Goal: Task Accomplishment & Management: Manage account settings

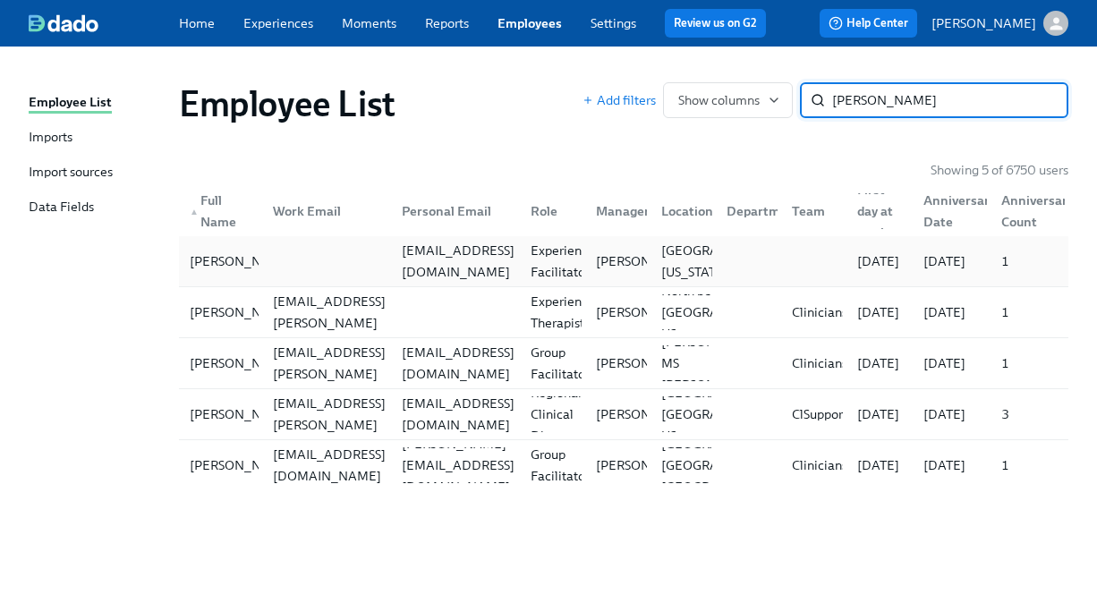
type input "[PERSON_NAME]"
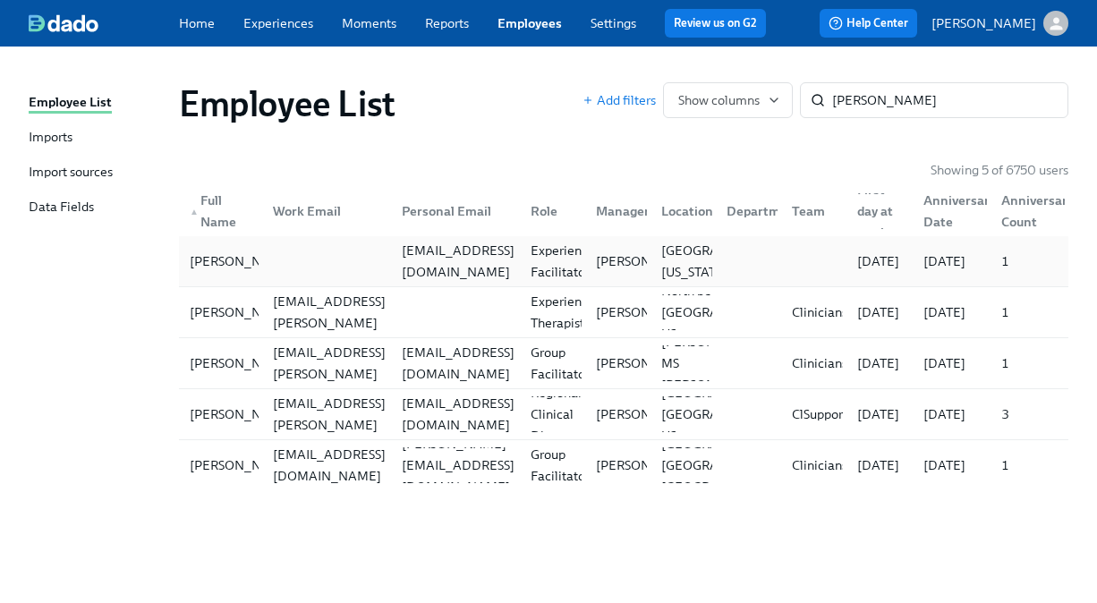
click at [388, 264] on div "[EMAIL_ADDRESS][DOMAIN_NAME]" at bounding box center [452, 261] width 129 height 36
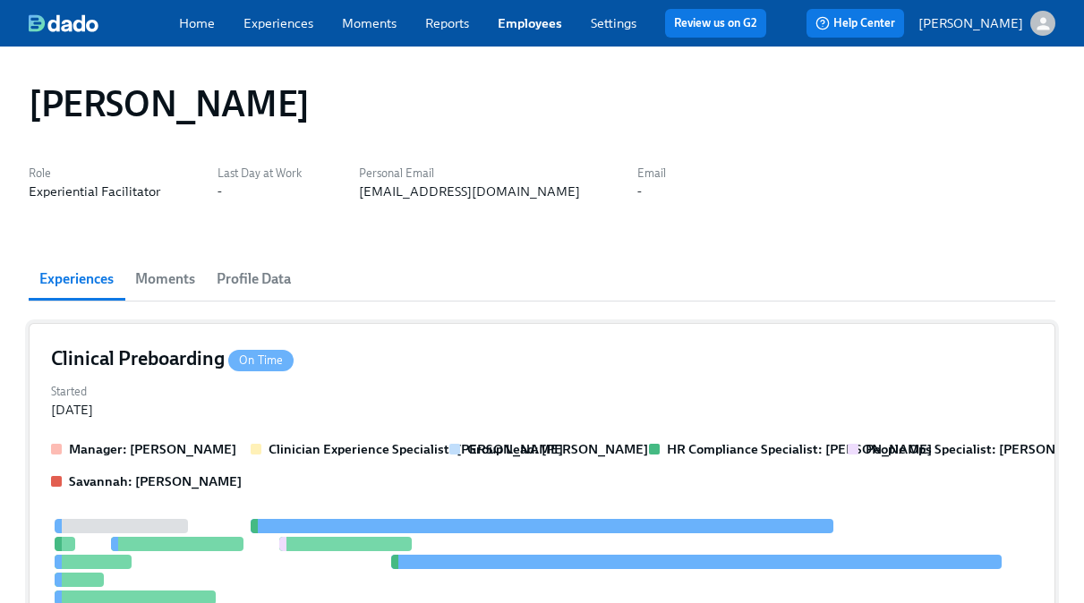
click at [531, 405] on div "Started Sep 25, 2025" at bounding box center [542, 399] width 982 height 39
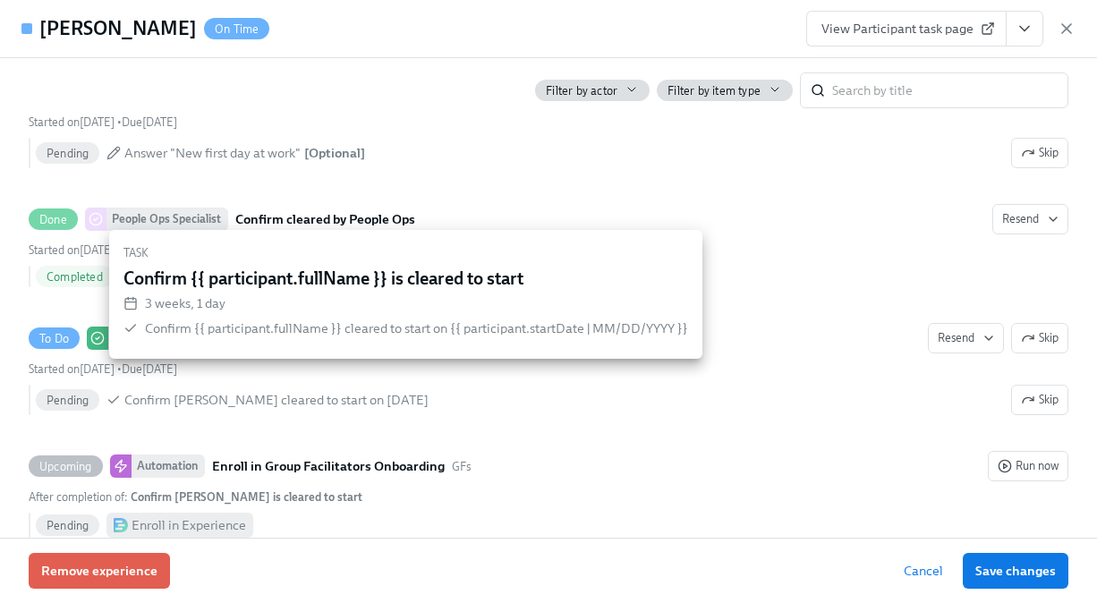
scroll to position [3345, 0]
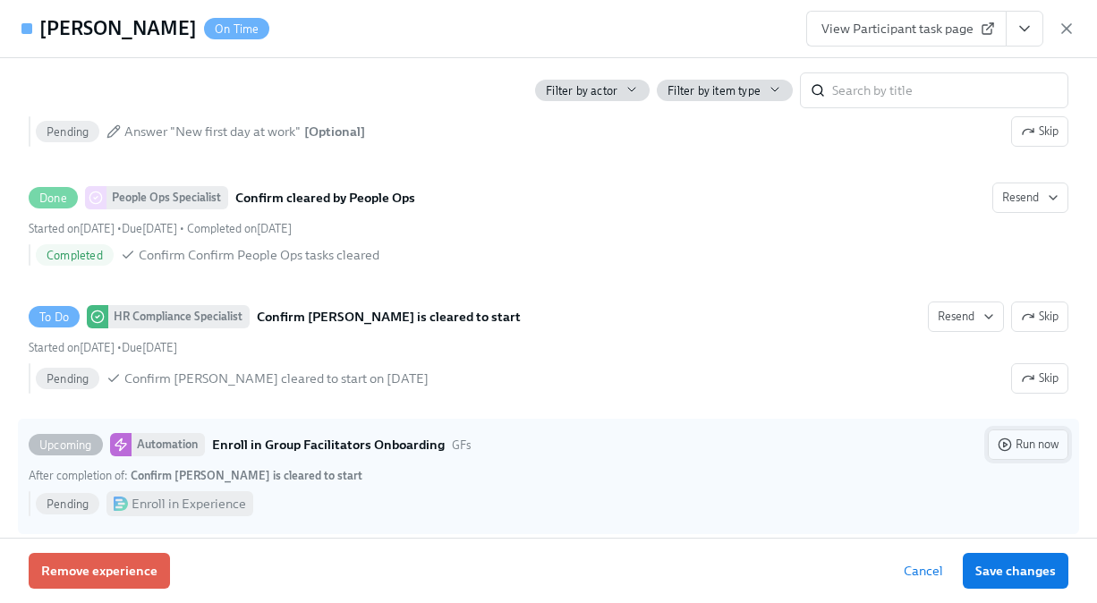
click at [962, 436] on span "Run now" at bounding box center [1028, 445] width 61 height 18
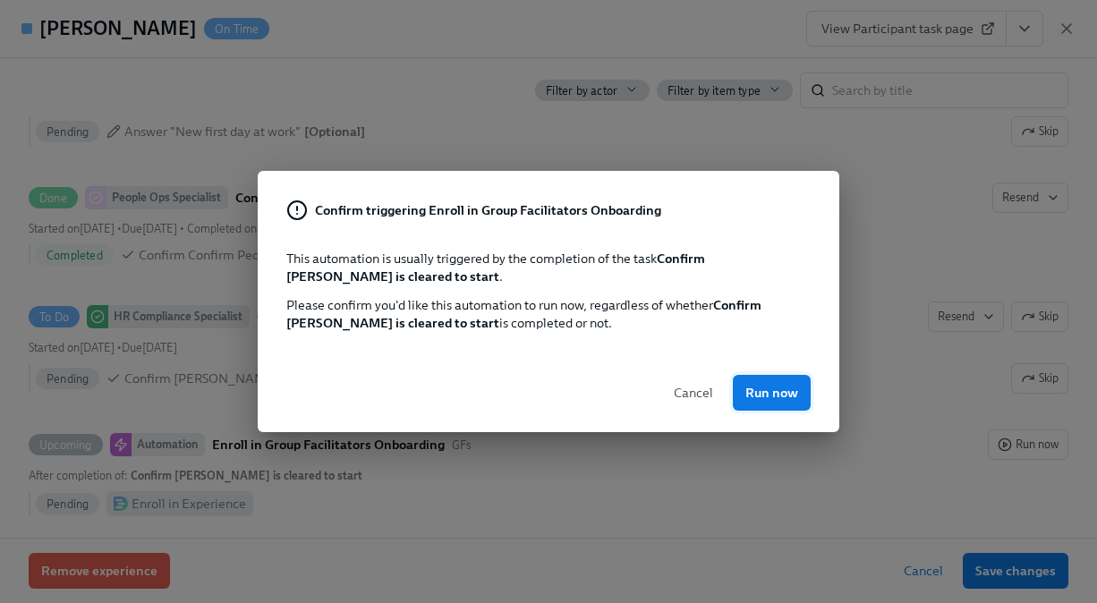
click at [773, 397] on span "Run now" at bounding box center [772, 393] width 53 height 18
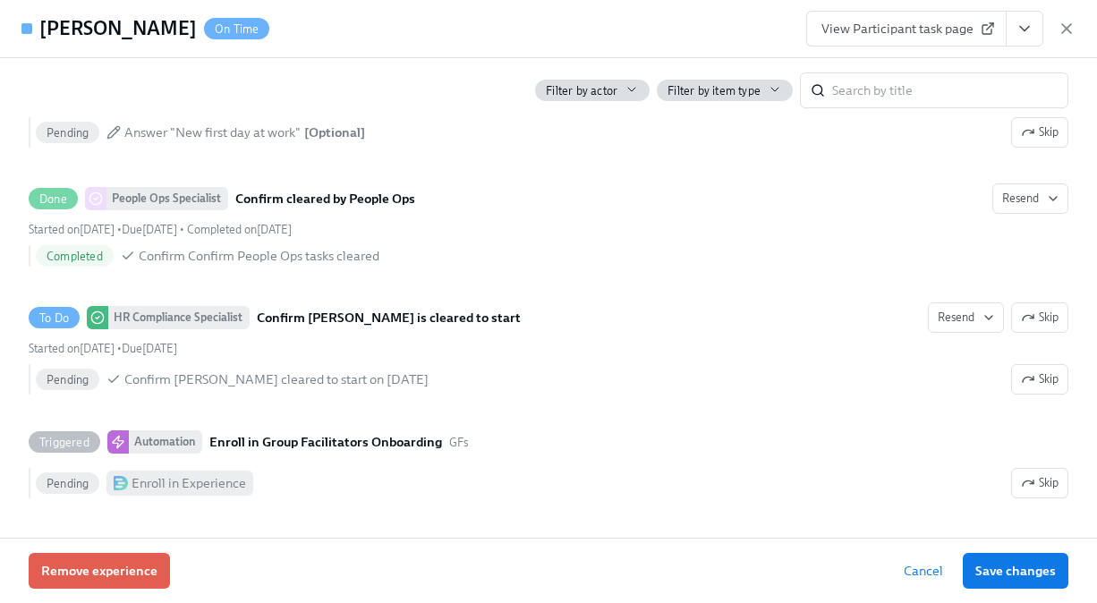
scroll to position [3326, 0]
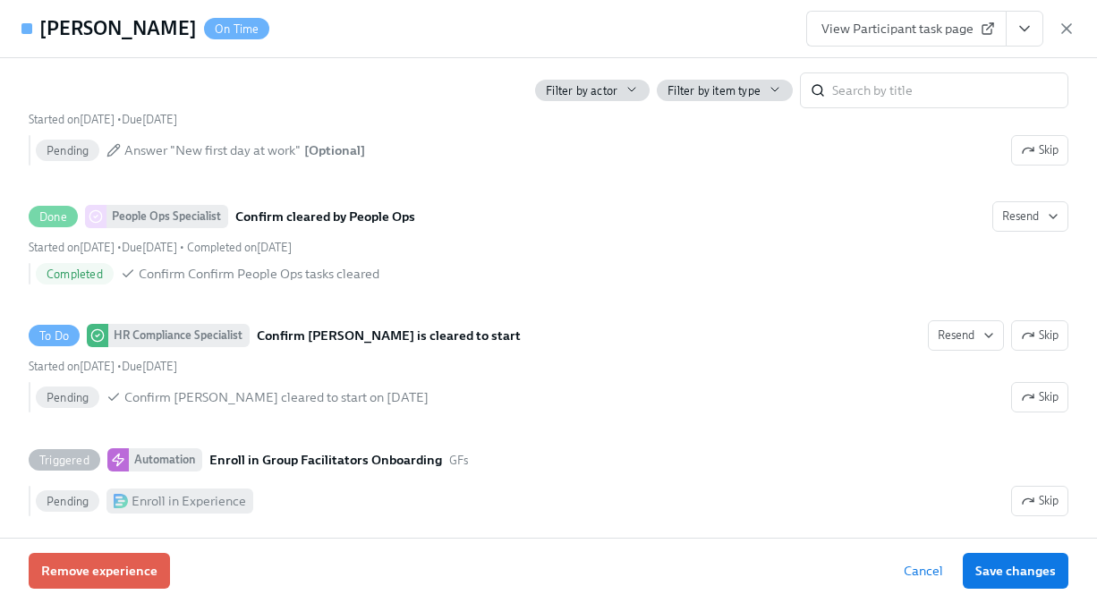
click at [962, 37] on button "View task page" at bounding box center [1025, 29] width 38 height 36
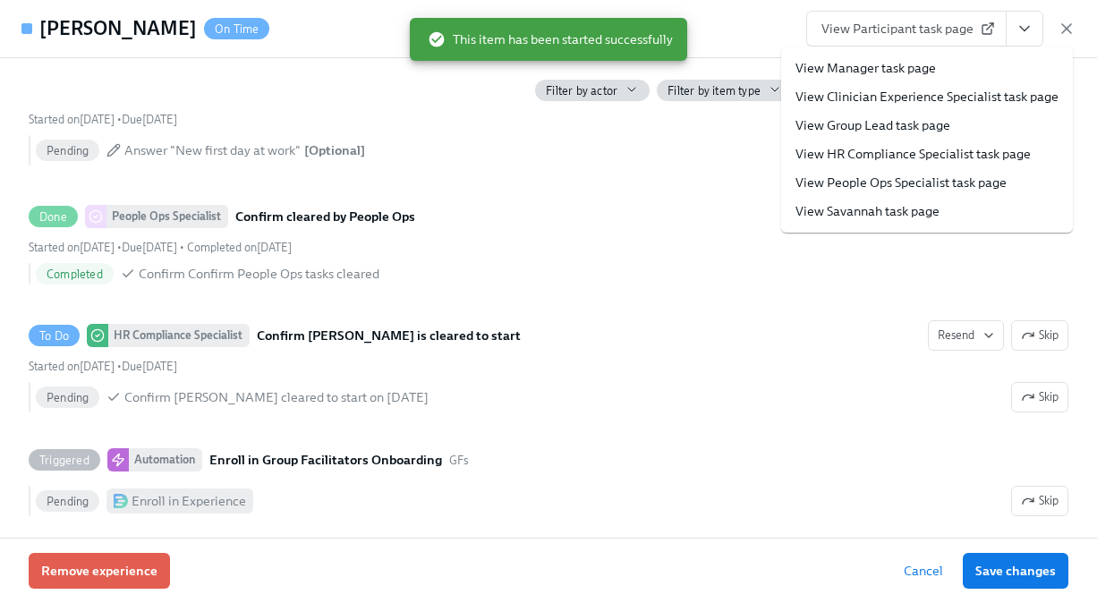
click at [883, 158] on link "View HR Compliance Specialist task page" at bounding box center [913, 154] width 235 height 18
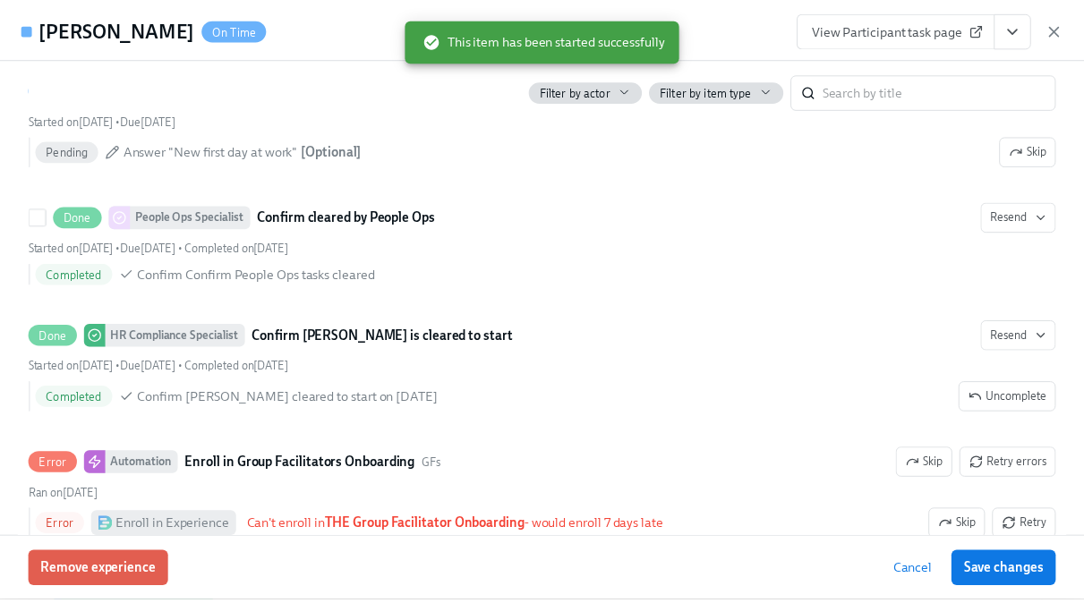
scroll to position [3345, 0]
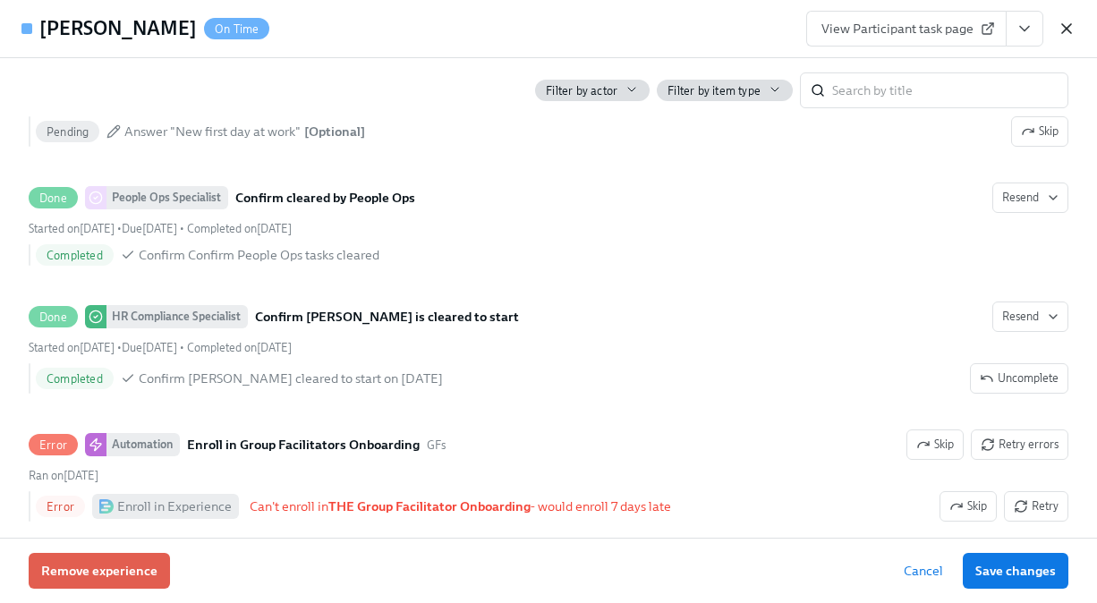
click at [962, 26] on icon "button" at bounding box center [1067, 29] width 18 height 18
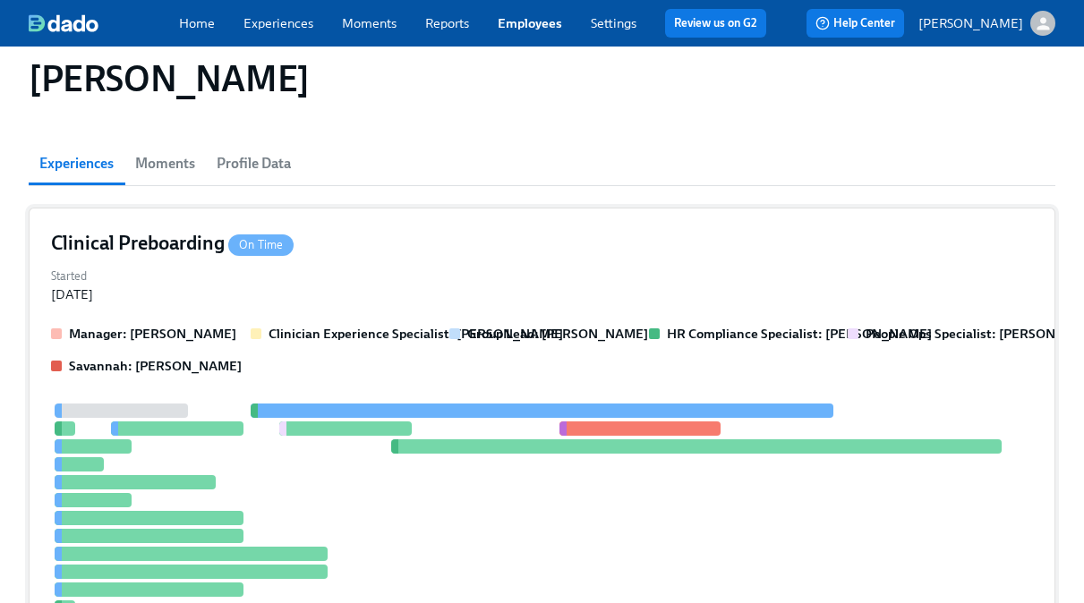
scroll to position [583, 0]
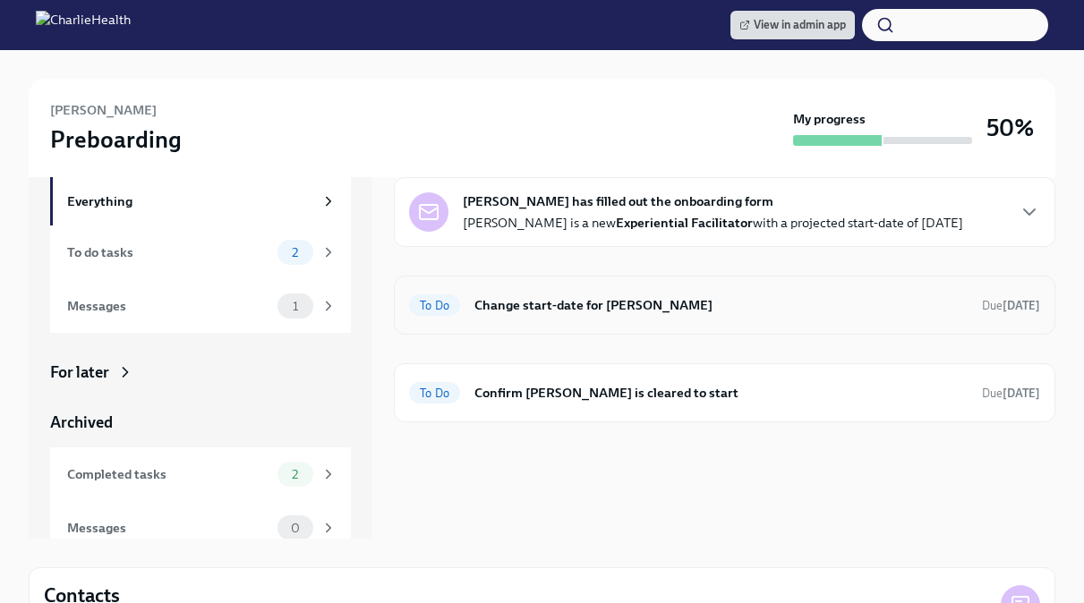
scroll to position [276, 0]
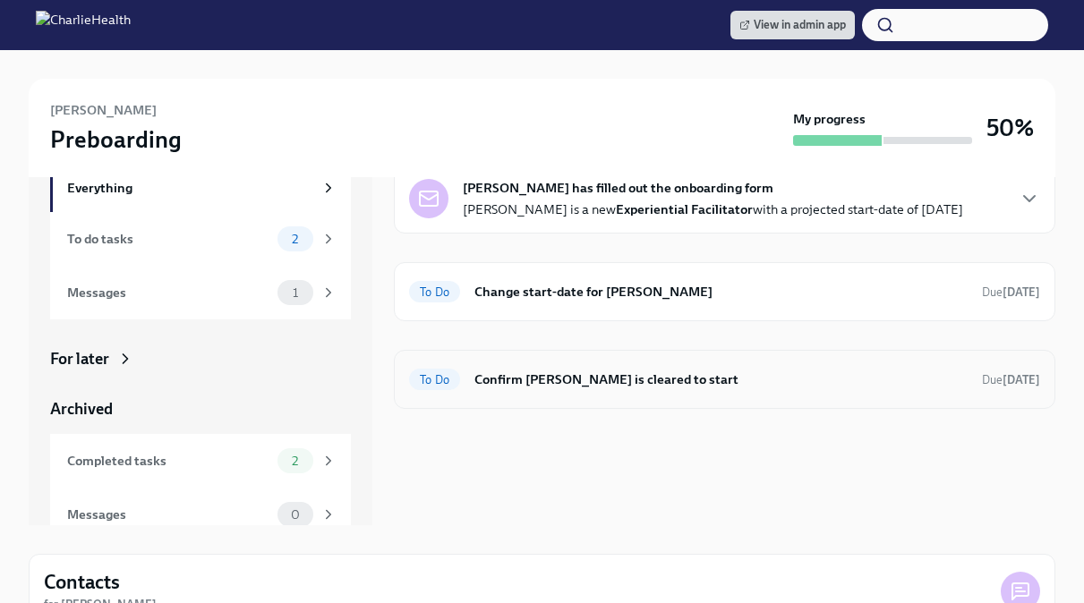
click at [555, 374] on h6 "Confirm [PERSON_NAME] is cleared to start" at bounding box center [720, 380] width 493 height 20
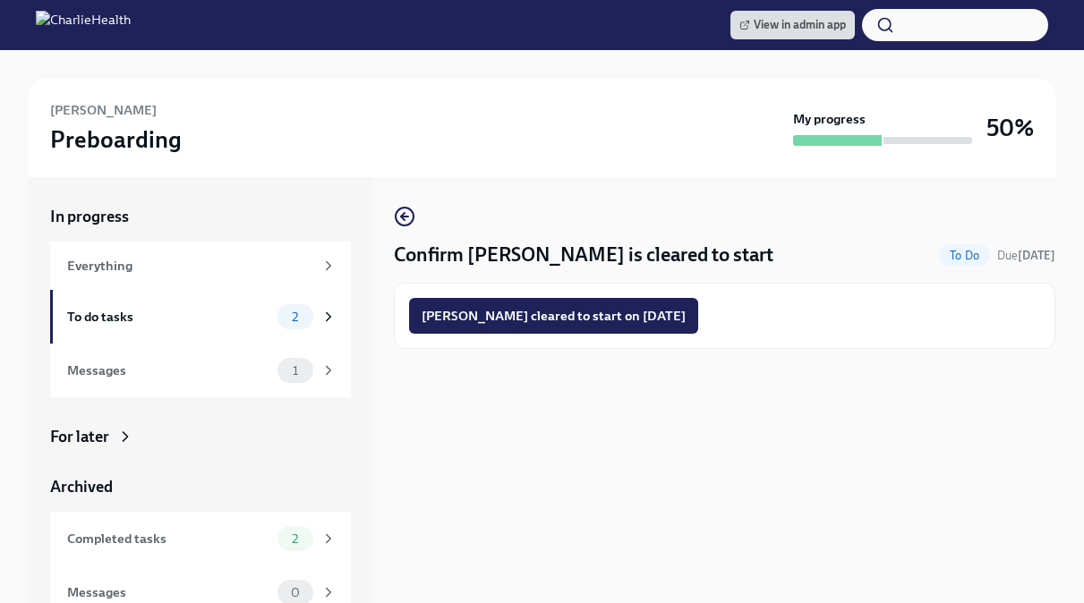
click at [458, 314] on span "[PERSON_NAME] cleared to start on [DATE]" at bounding box center [554, 316] width 264 height 18
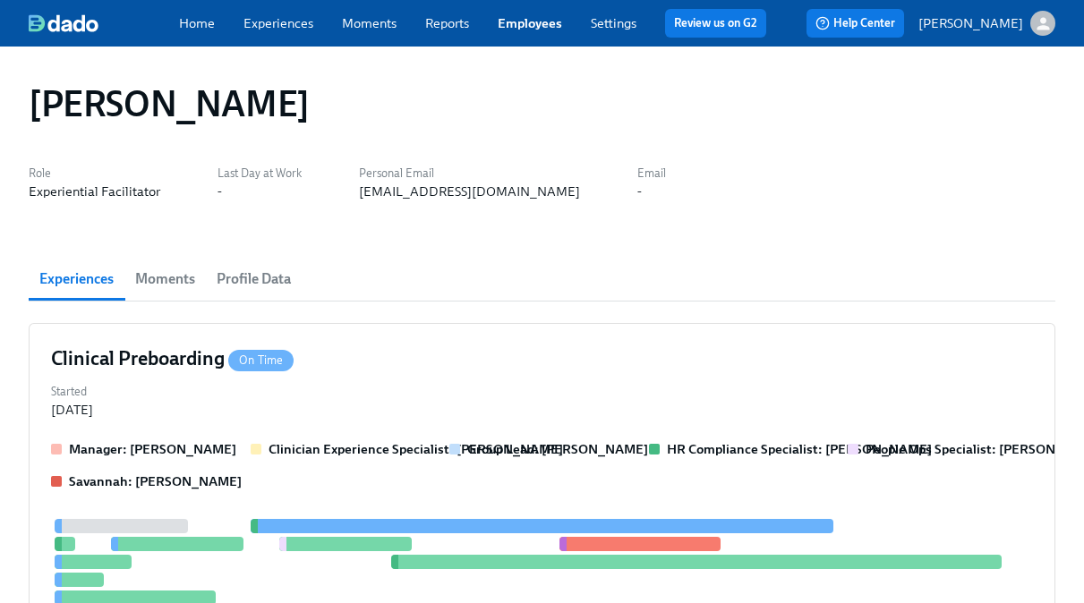
click at [277, 21] on link "Experiences" at bounding box center [278, 23] width 70 height 16
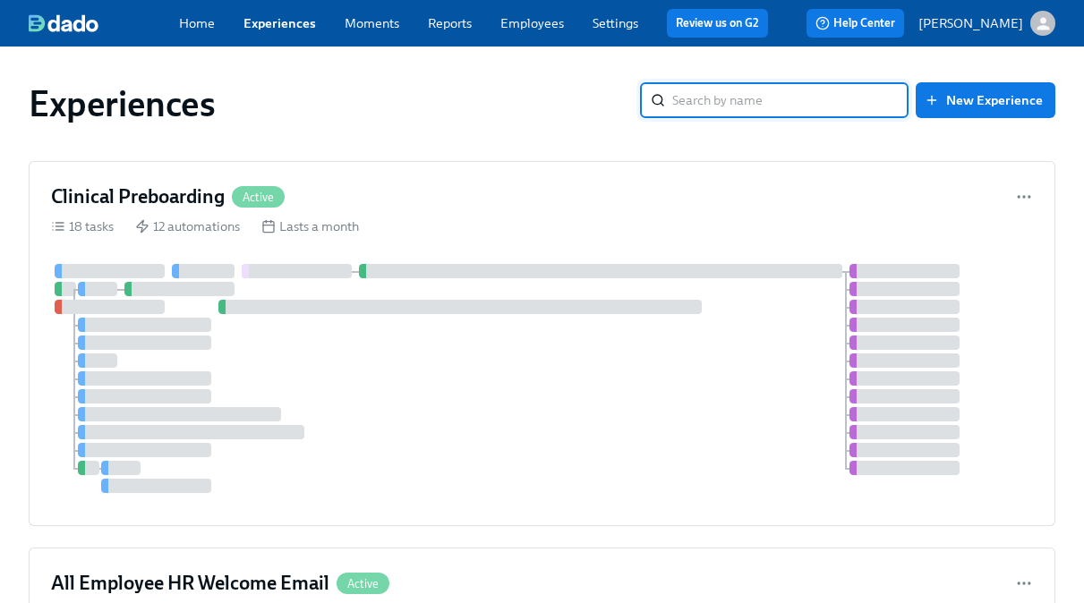
click at [286, 21] on link "Experiences" at bounding box center [279, 23] width 73 height 16
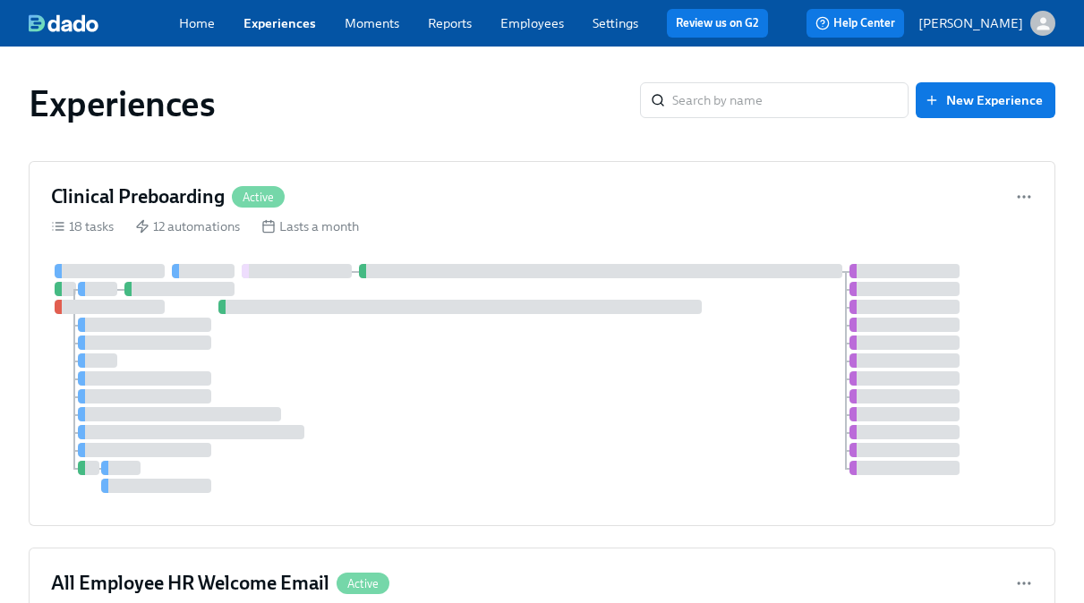
click at [286, 21] on link "Experiences" at bounding box center [279, 23] width 73 height 16
click at [212, 21] on link "Home" at bounding box center [197, 23] width 36 height 16
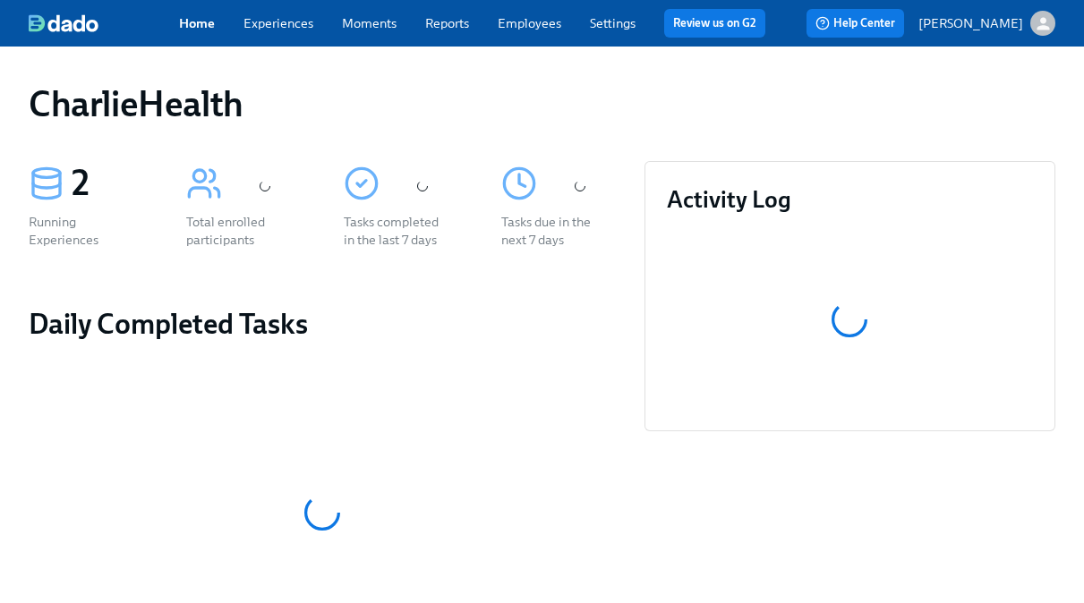
click at [271, 25] on link "Experiences" at bounding box center [278, 23] width 70 height 16
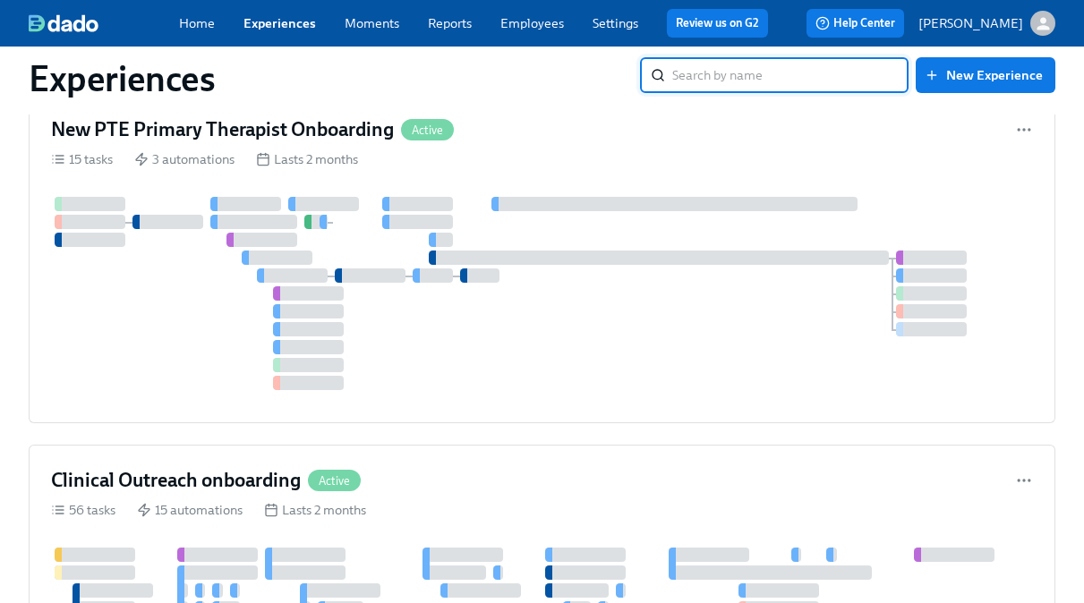
scroll to position [1921, 0]
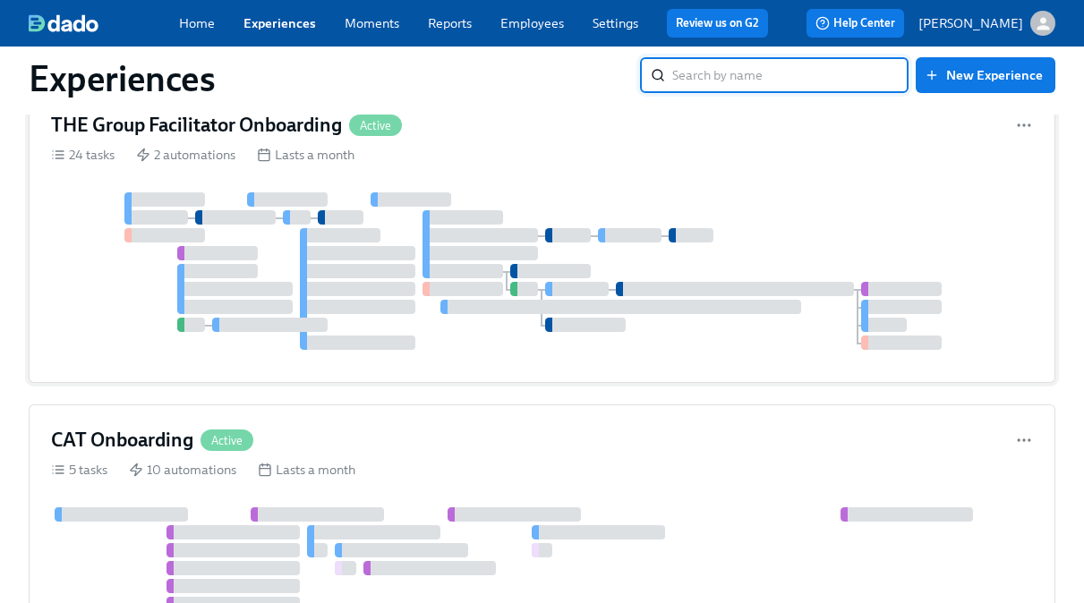
click at [112, 289] on div at bounding box center [542, 271] width 982 height 158
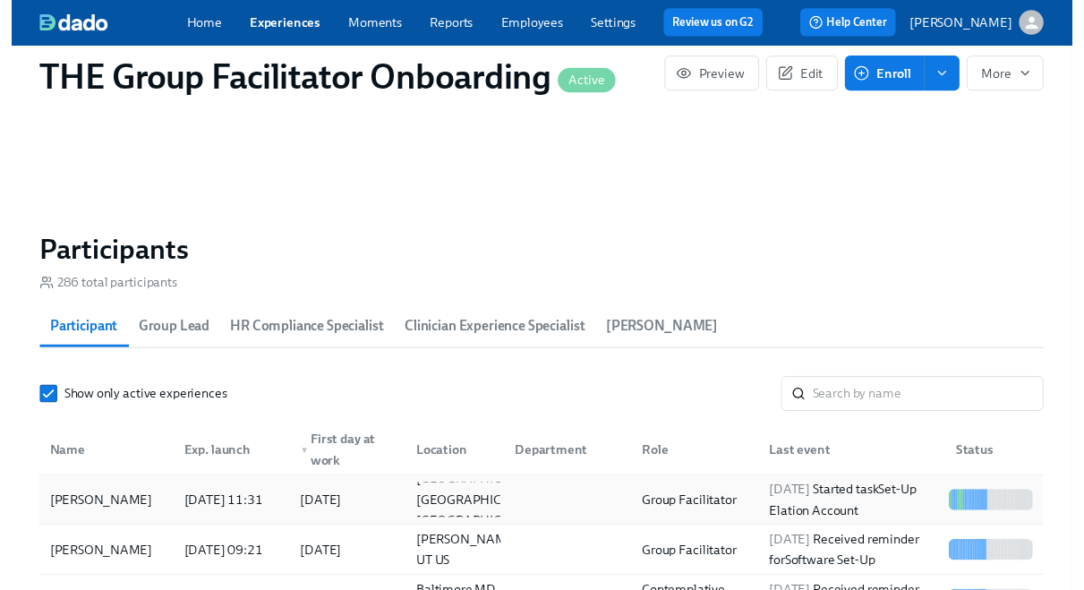
scroll to position [0, 24886]
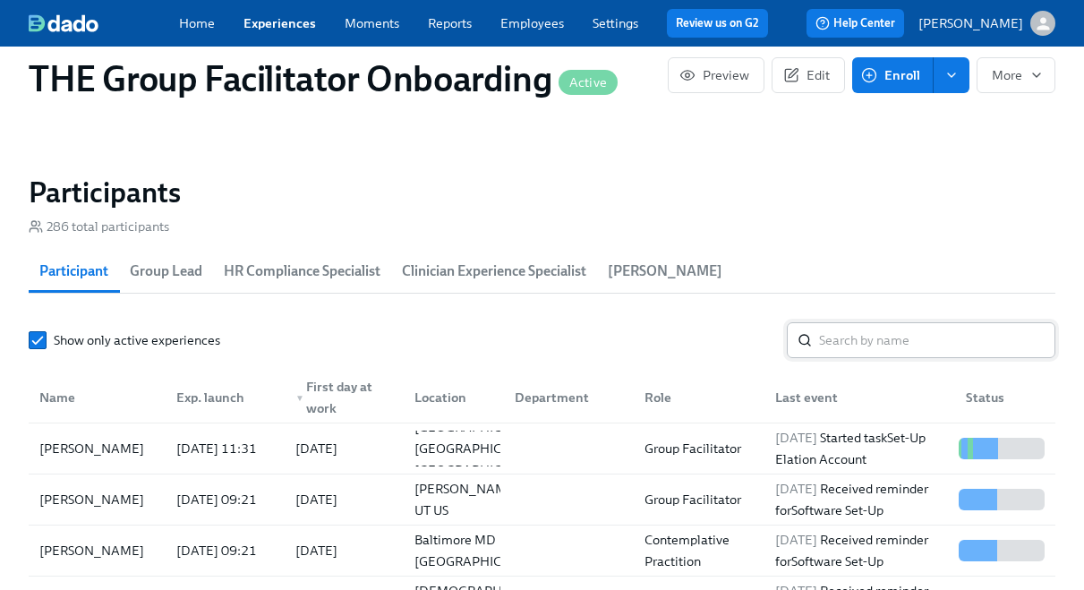
click at [853, 336] on input "search" at bounding box center [937, 340] width 236 height 36
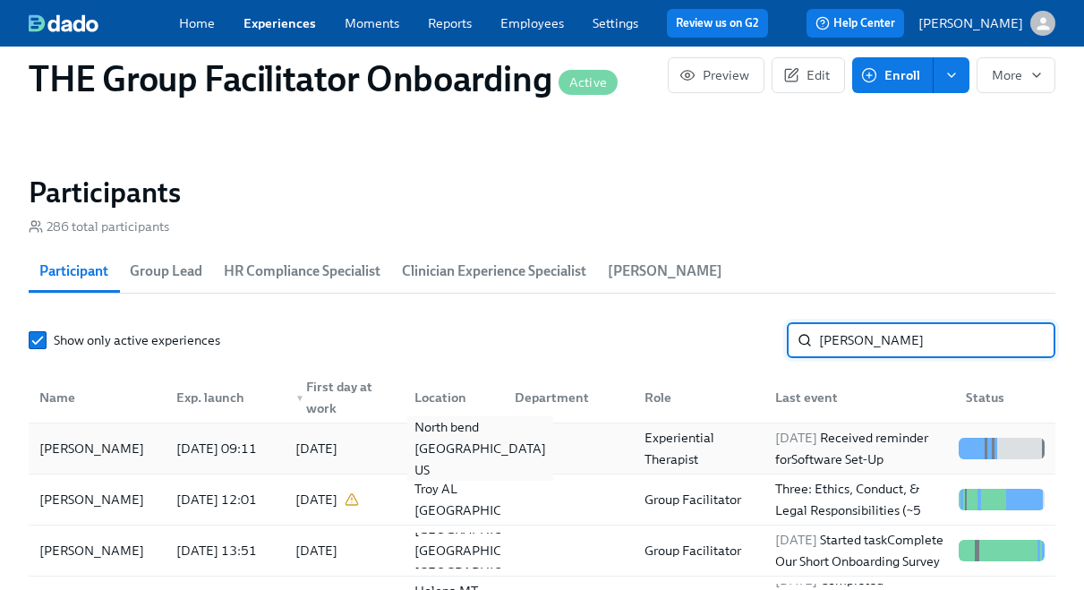
type input "ashley"
click at [476, 441] on div "North bend WA US" at bounding box center [480, 448] width 146 height 64
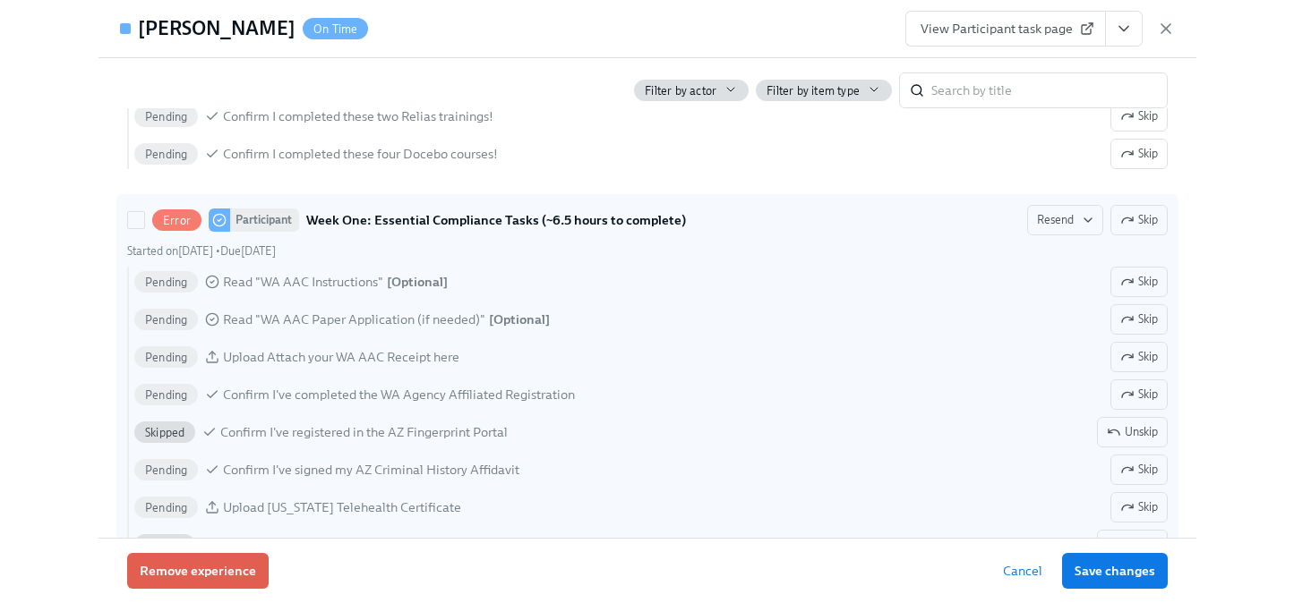
scroll to position [1443, 0]
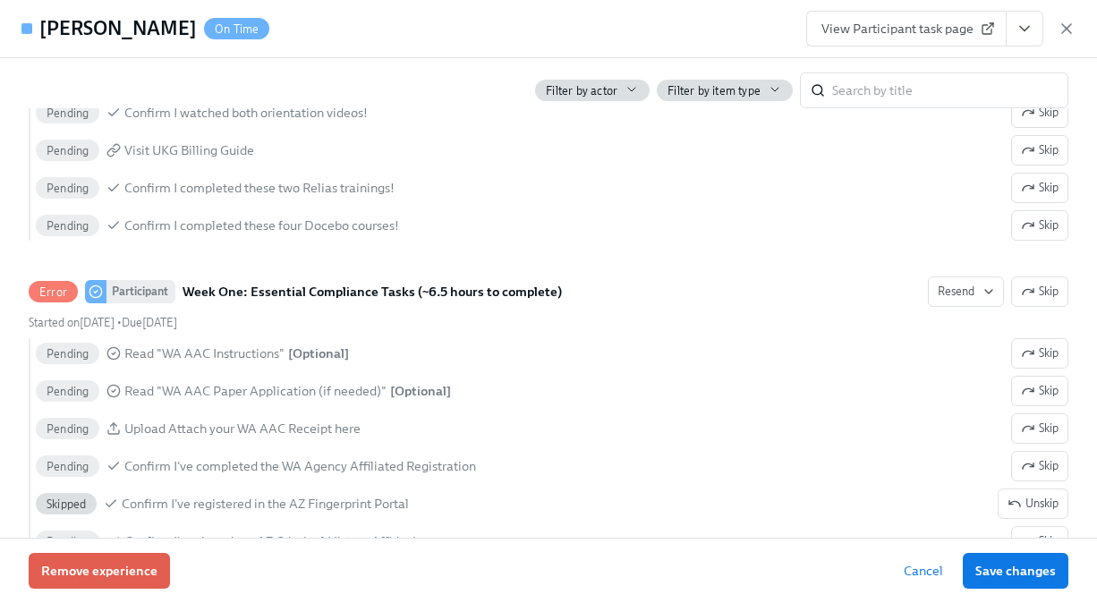
click at [903, 24] on span "View Participant task page" at bounding box center [907, 29] width 170 height 18
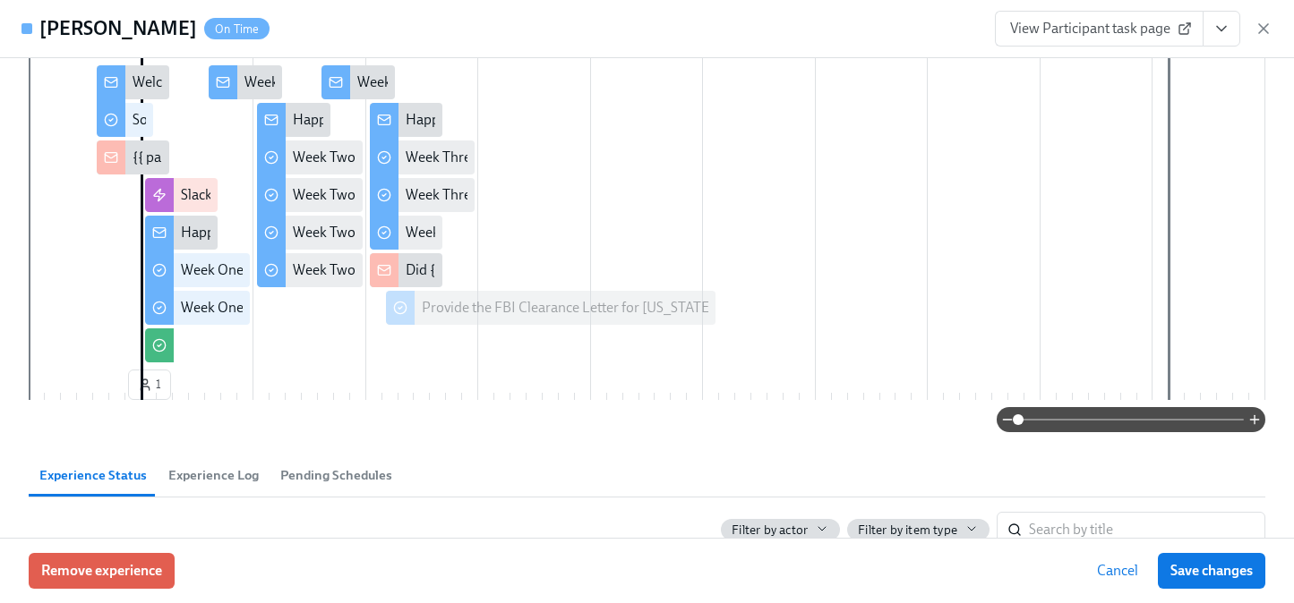
scroll to position [0, 0]
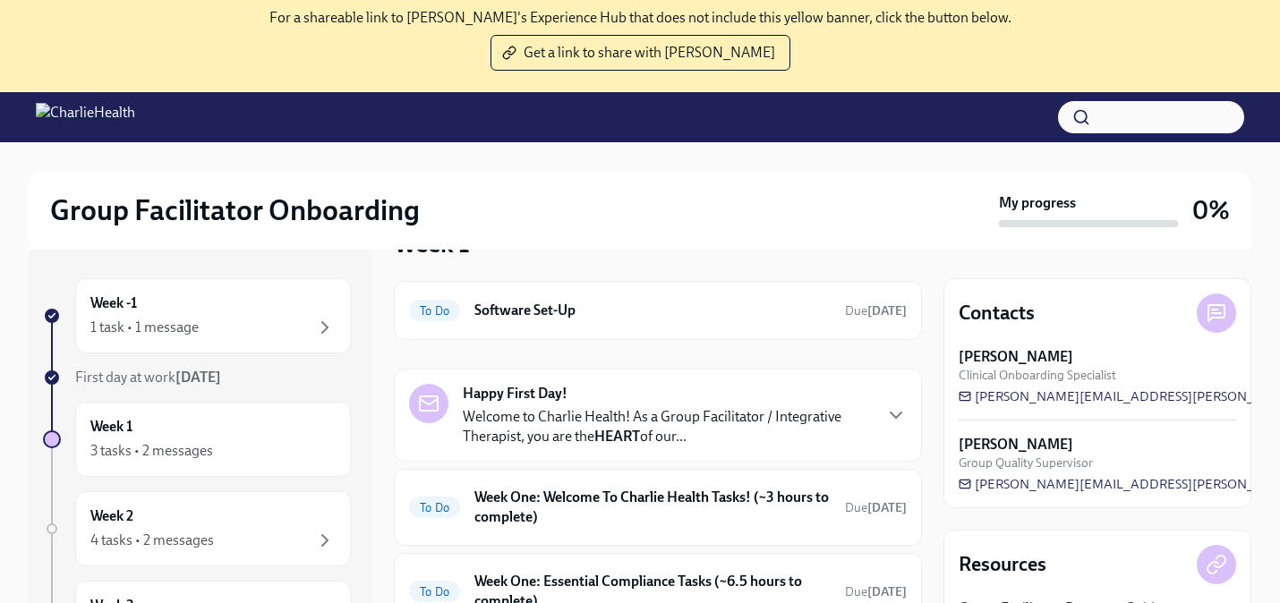
scroll to position [30, 0]
